Goal: Task Accomplishment & Management: Use online tool/utility

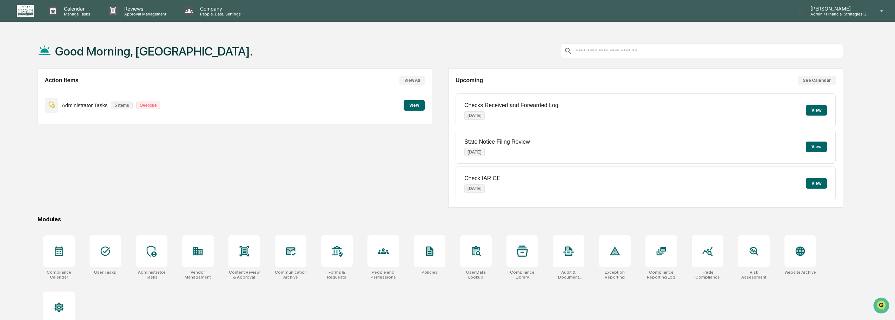
click at [406, 110] on button "View" at bounding box center [414, 105] width 21 height 11
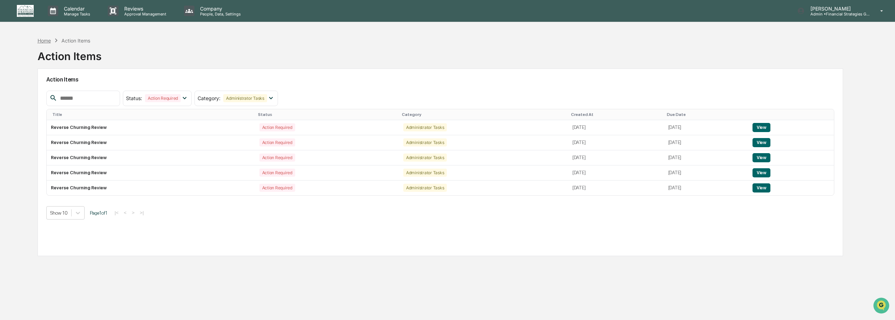
click at [41, 41] on div "Home" at bounding box center [44, 41] width 13 height 6
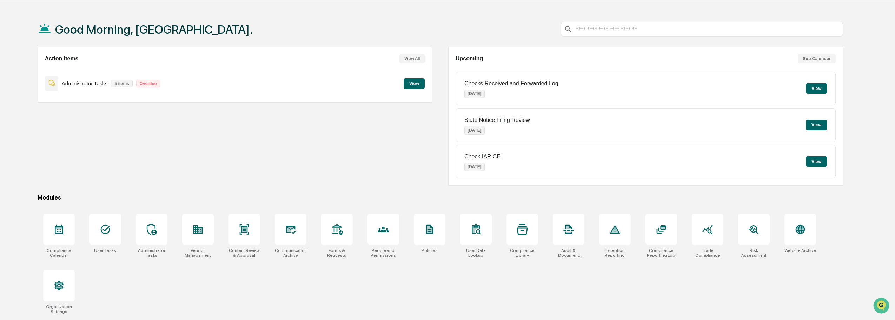
scroll to position [33, 0]
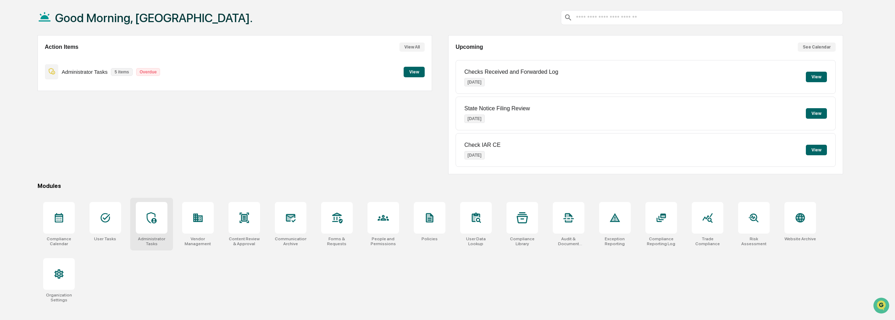
click at [146, 219] on icon at bounding box center [151, 217] width 11 height 11
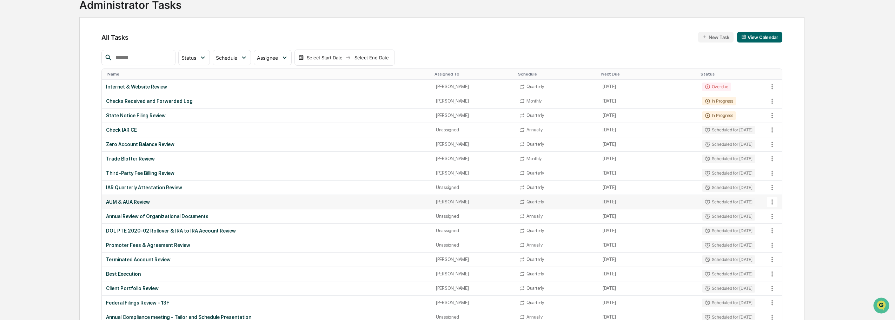
scroll to position [35, 0]
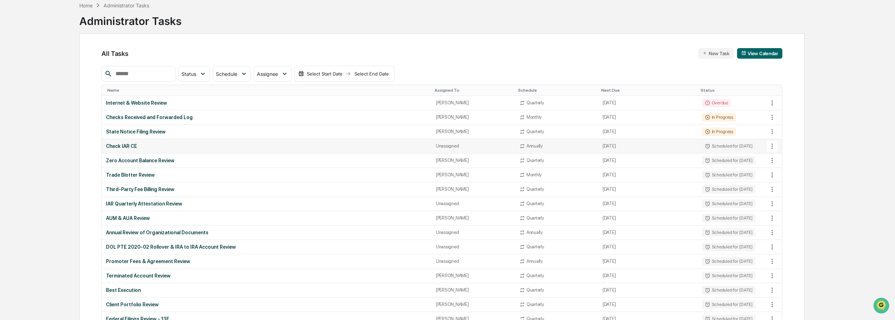
click at [120, 147] on div "Check IAR CE" at bounding box center [266, 146] width 321 height 6
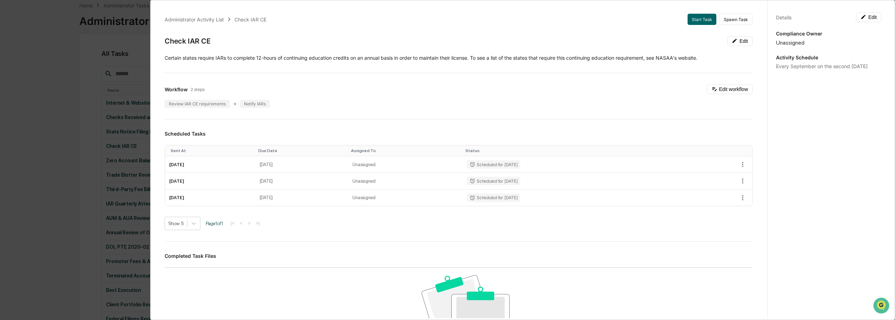
click at [26, 53] on div "Administrator Activity List Check IAR CE Start Task Spawn Task Check IAR CE Edi…" at bounding box center [447, 160] width 895 height 320
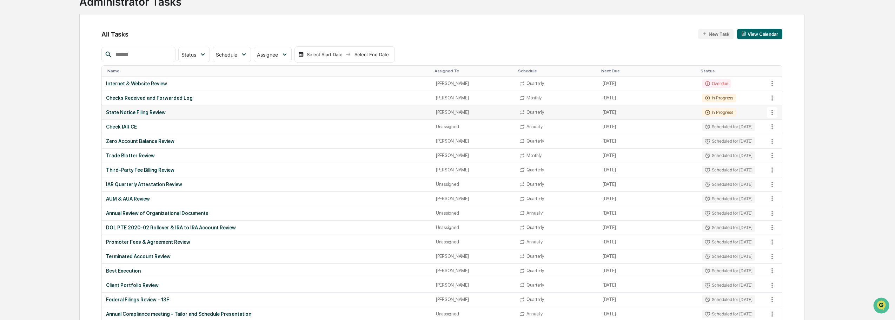
scroll to position [0, 0]
